Goal: Find specific page/section: Find specific page/section

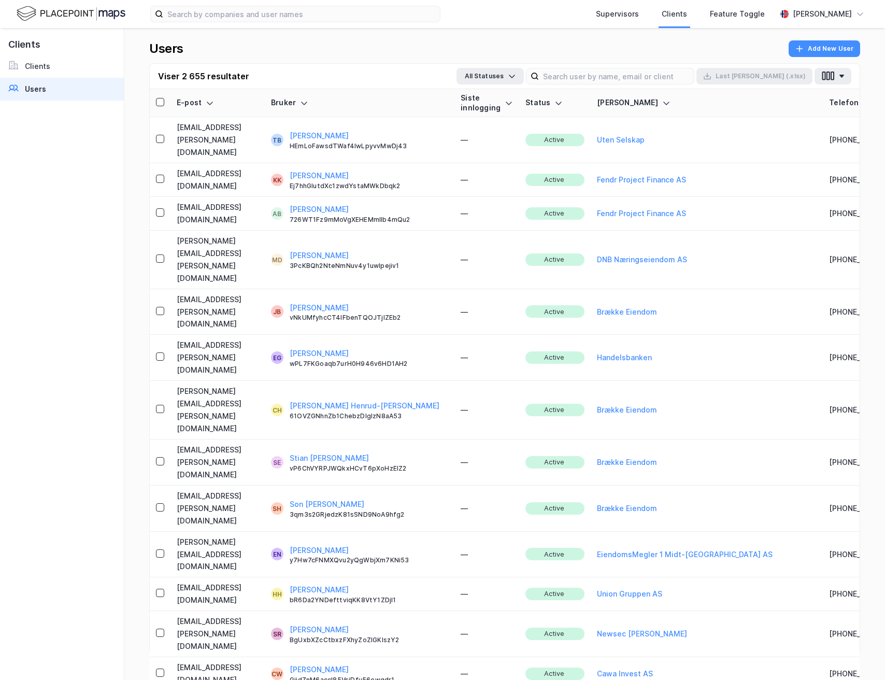
click at [63, 5] on img at bounding box center [71, 14] width 109 height 18
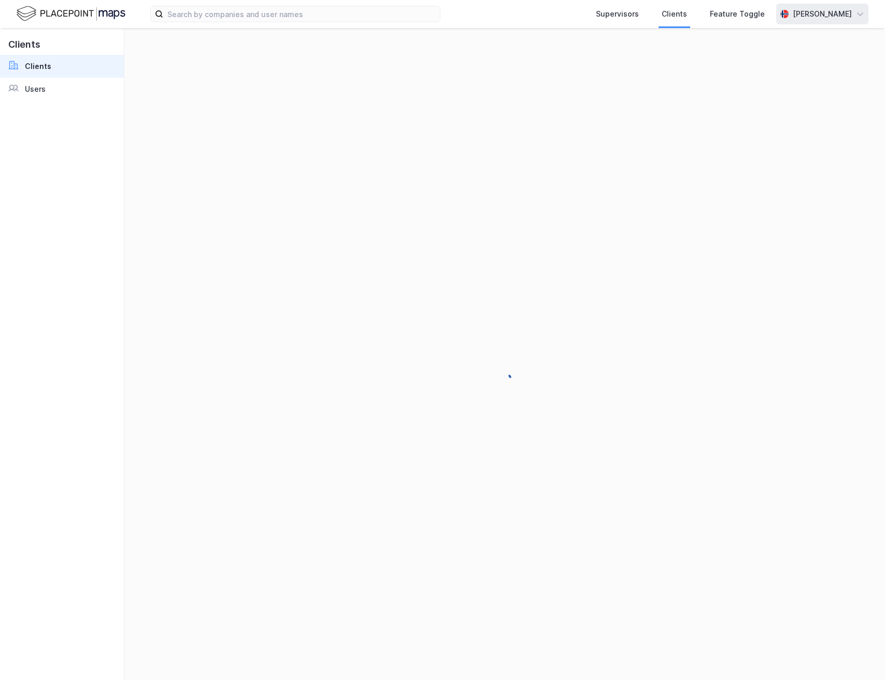
click at [829, 6] on div "[PERSON_NAME]" at bounding box center [822, 14] width 92 height 21
click at [798, 58] on div "Logg ut" at bounding box center [801, 63] width 135 height 25
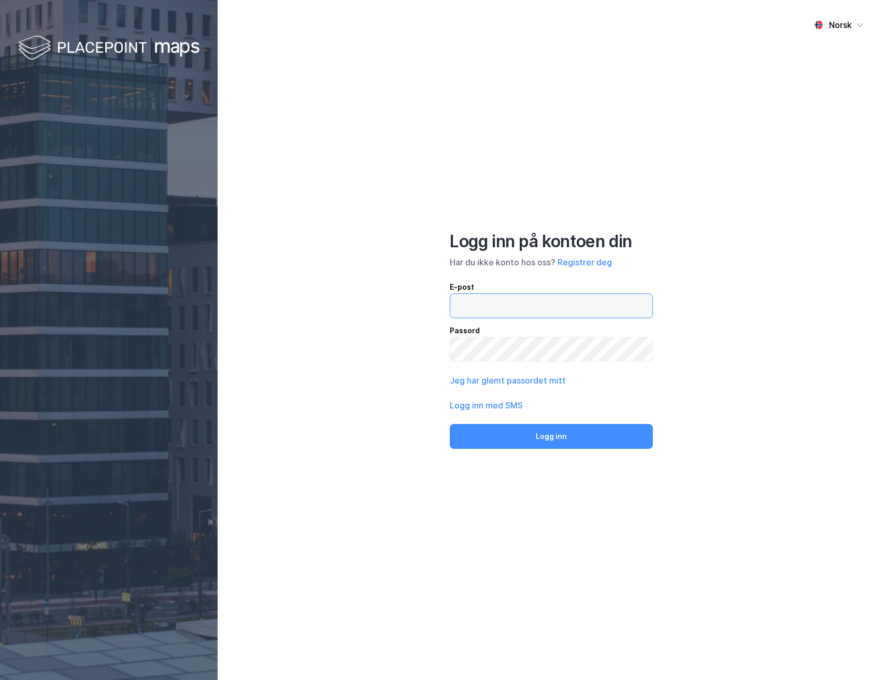
click at [571, 296] on input "email" at bounding box center [551, 306] width 202 height 24
type input "[PERSON_NAME][EMAIL_ADDRESS][DOMAIN_NAME]"
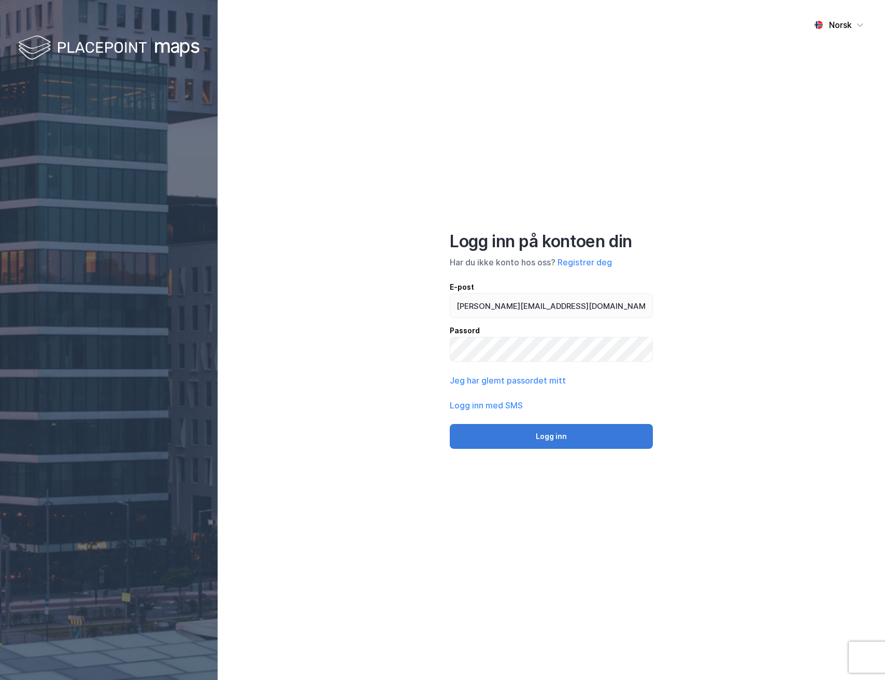
click at [526, 433] on button "Logg inn" at bounding box center [551, 436] width 203 height 25
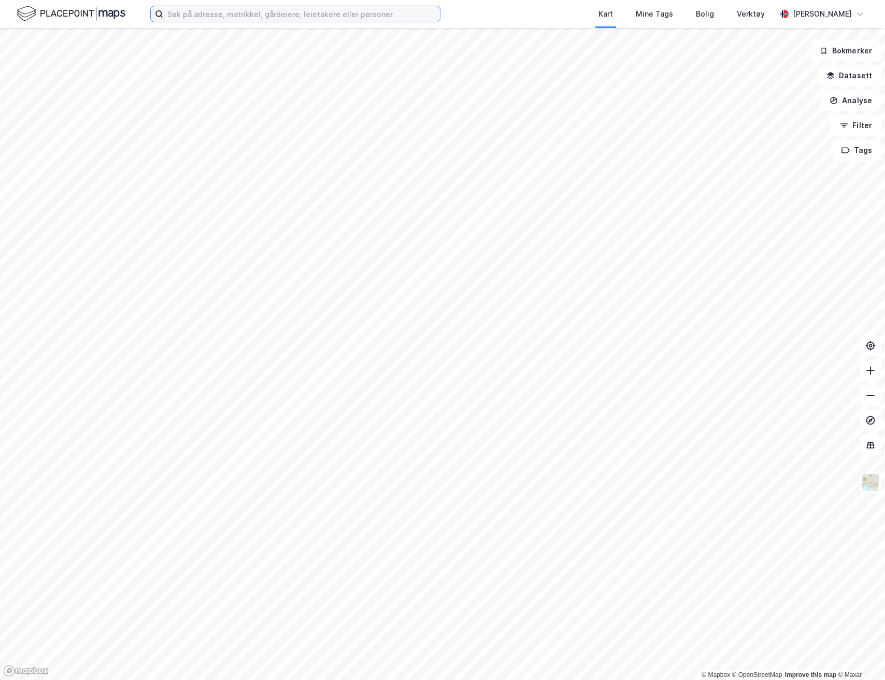
click at [323, 15] on input at bounding box center [301, 14] width 277 height 16
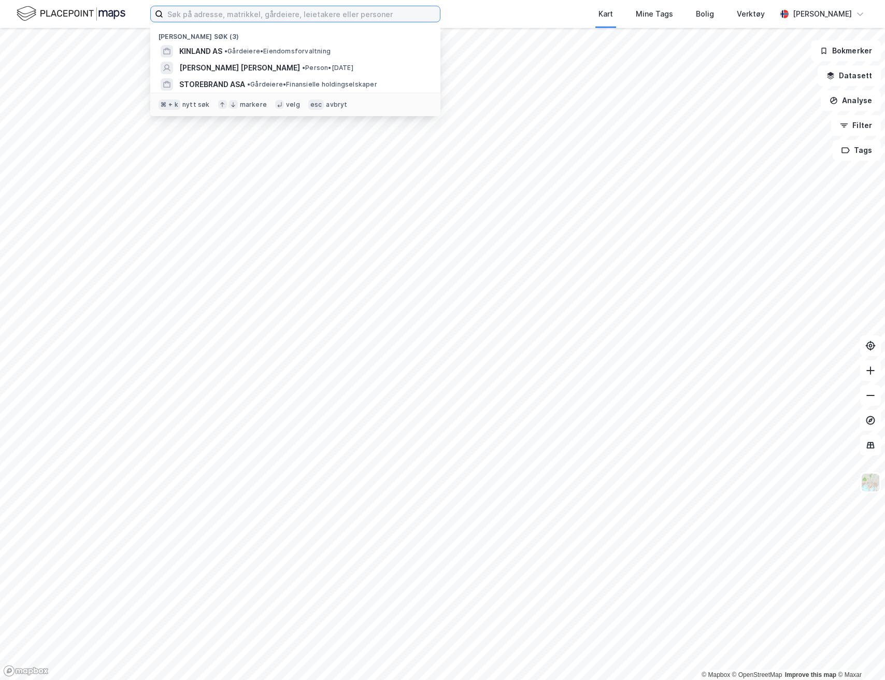
paste input "406/152 i [PERSON_NAME]"
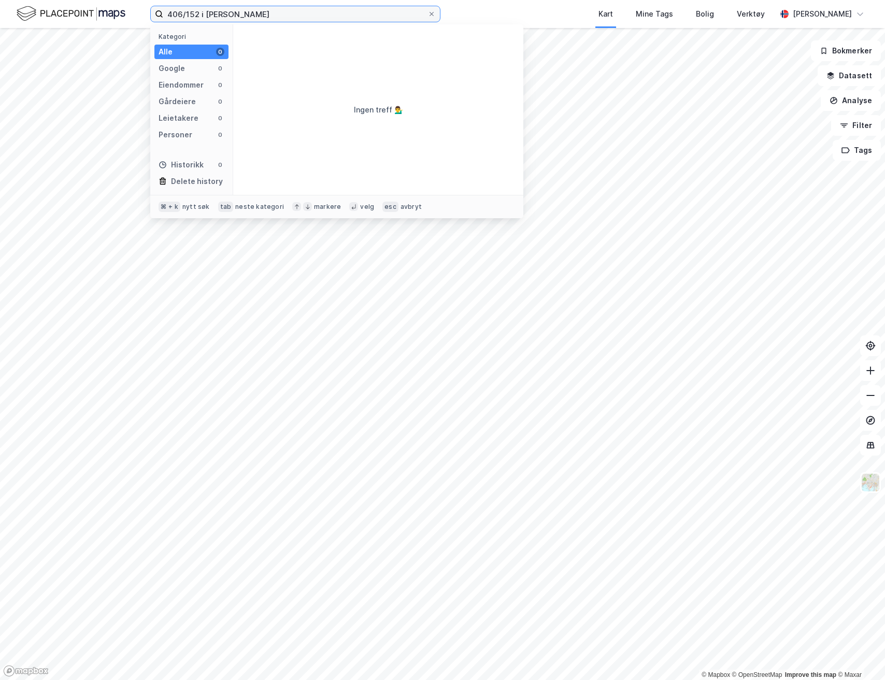
drag, startPoint x: 201, startPoint y: 18, endPoint x: 280, endPoint y: 18, distance: 79.8
click at [280, 18] on input "406/152 i [PERSON_NAME]" at bounding box center [295, 14] width 264 height 16
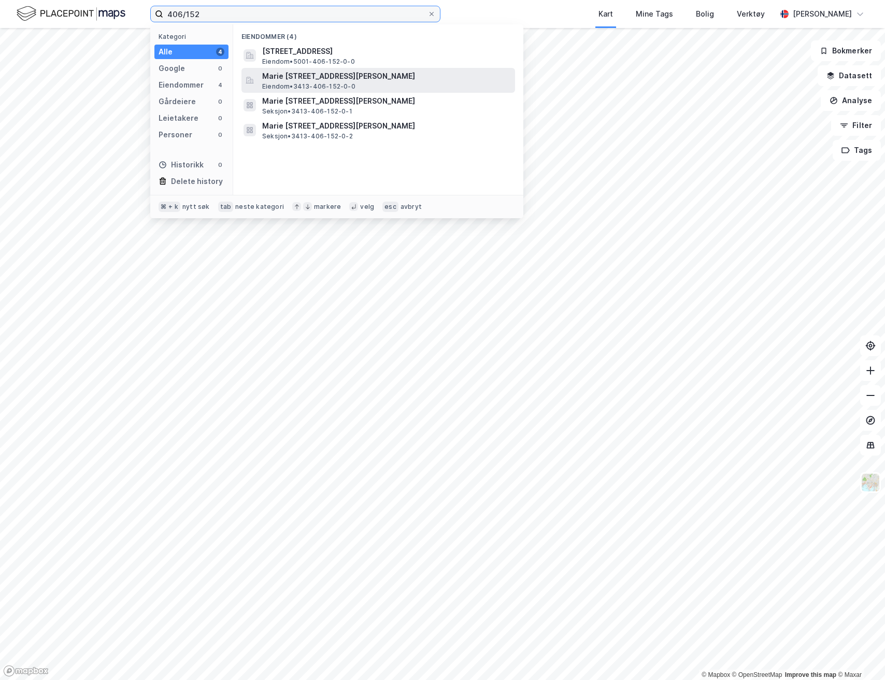
type input "406/152"
click at [358, 81] on span "Marie [STREET_ADDRESS][PERSON_NAME]" at bounding box center [386, 76] width 249 height 12
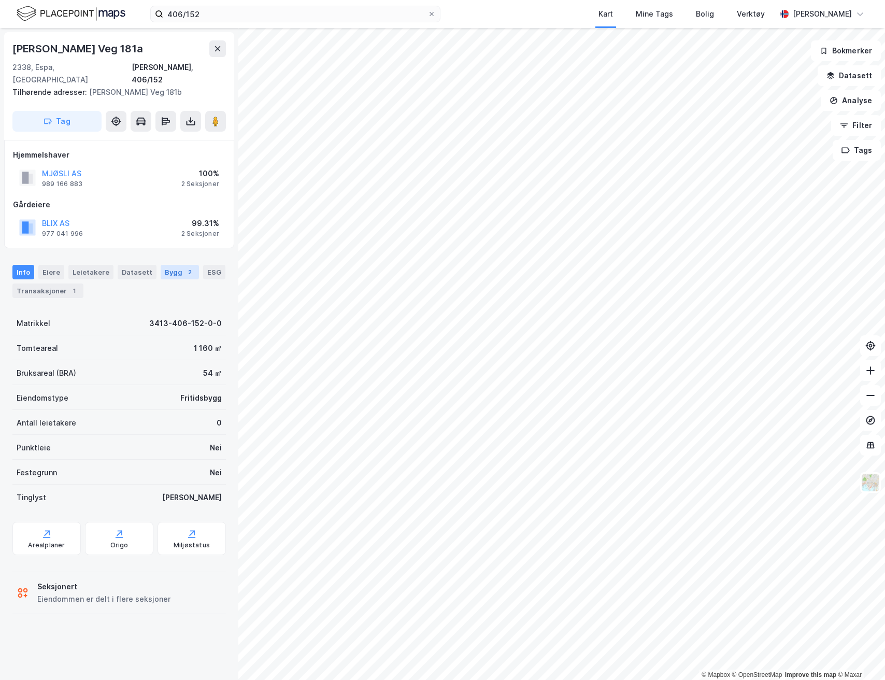
click at [170, 265] on div "Bygg 2" at bounding box center [180, 272] width 38 height 15
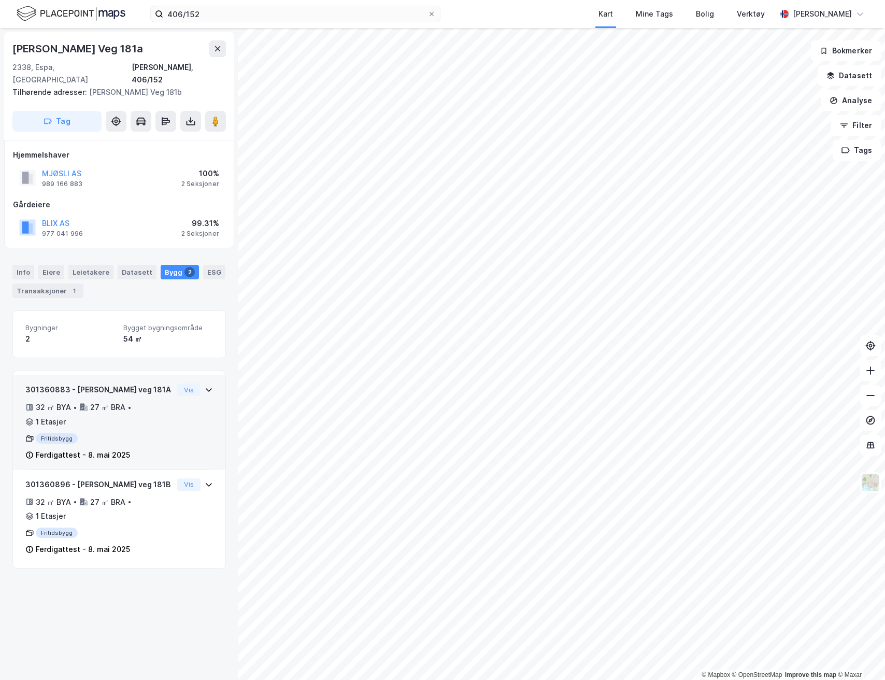
click at [211, 386] on icon at bounding box center [209, 390] width 8 height 8
